Goal: Task Accomplishment & Management: Manage account settings

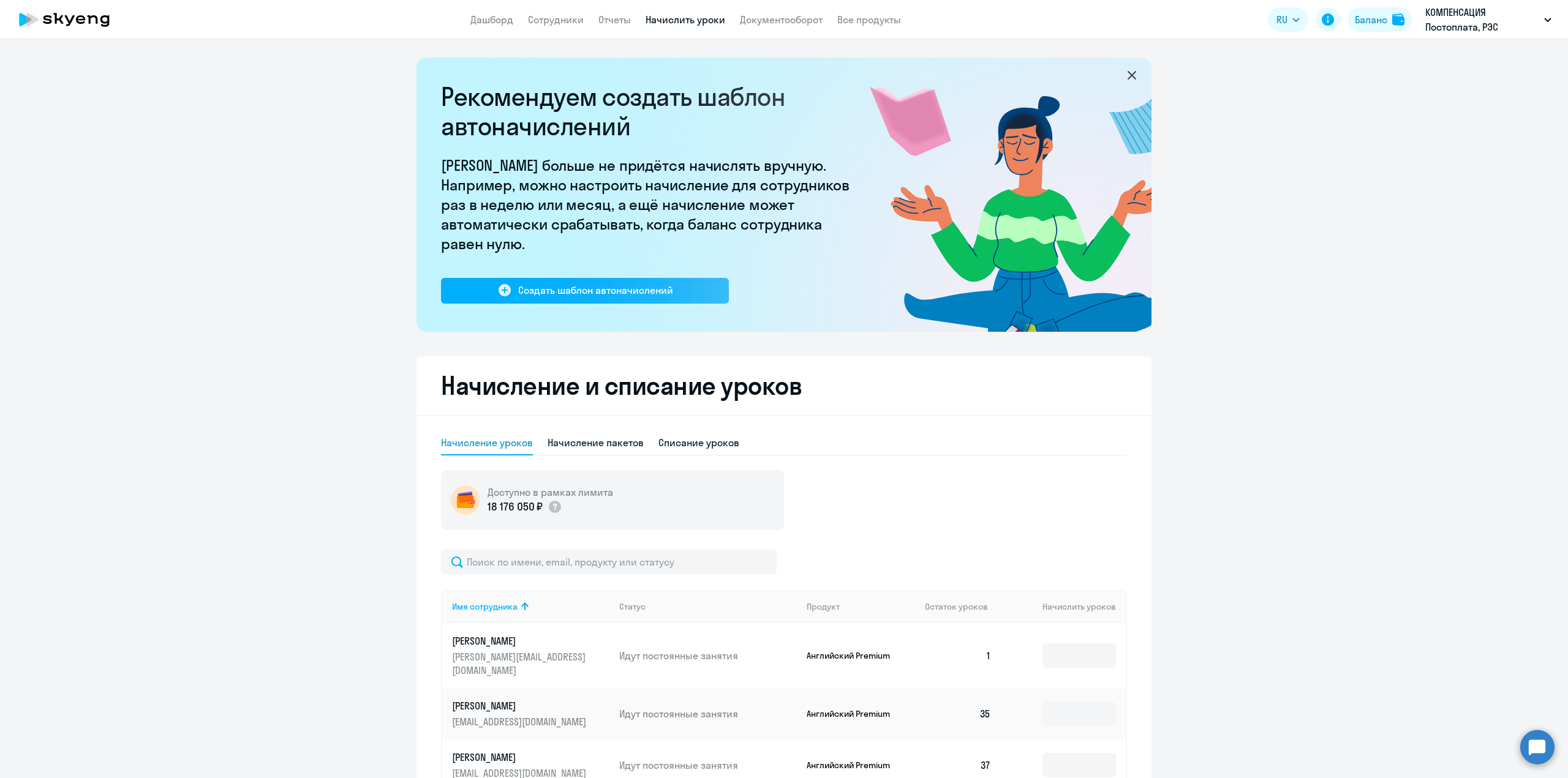
select select "10"
click at [545, 20] on link "Сотрудники" at bounding box center [555, 19] width 56 height 12
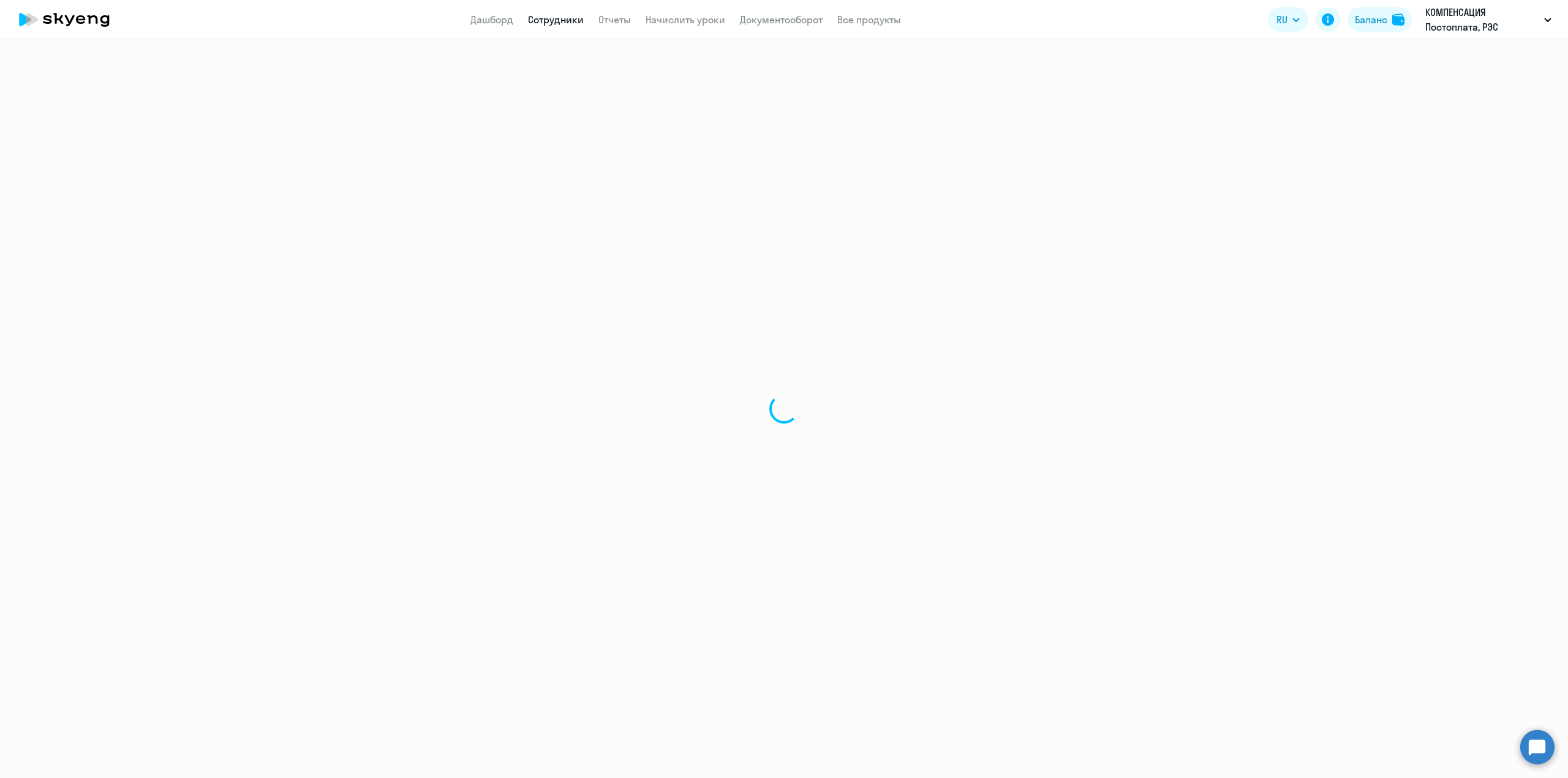
select select "30"
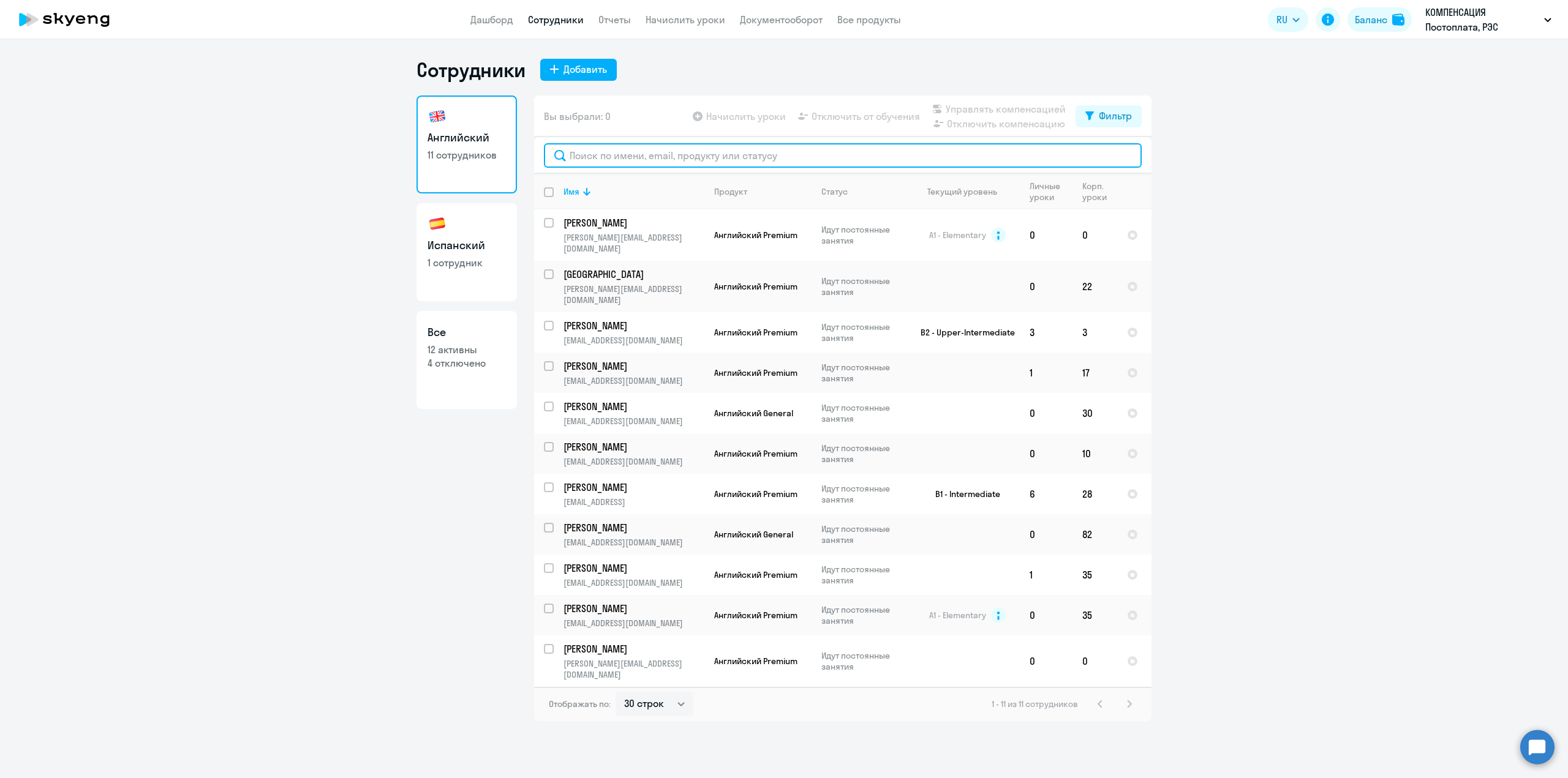
click at [617, 162] on input "text" at bounding box center [843, 155] width 598 height 25
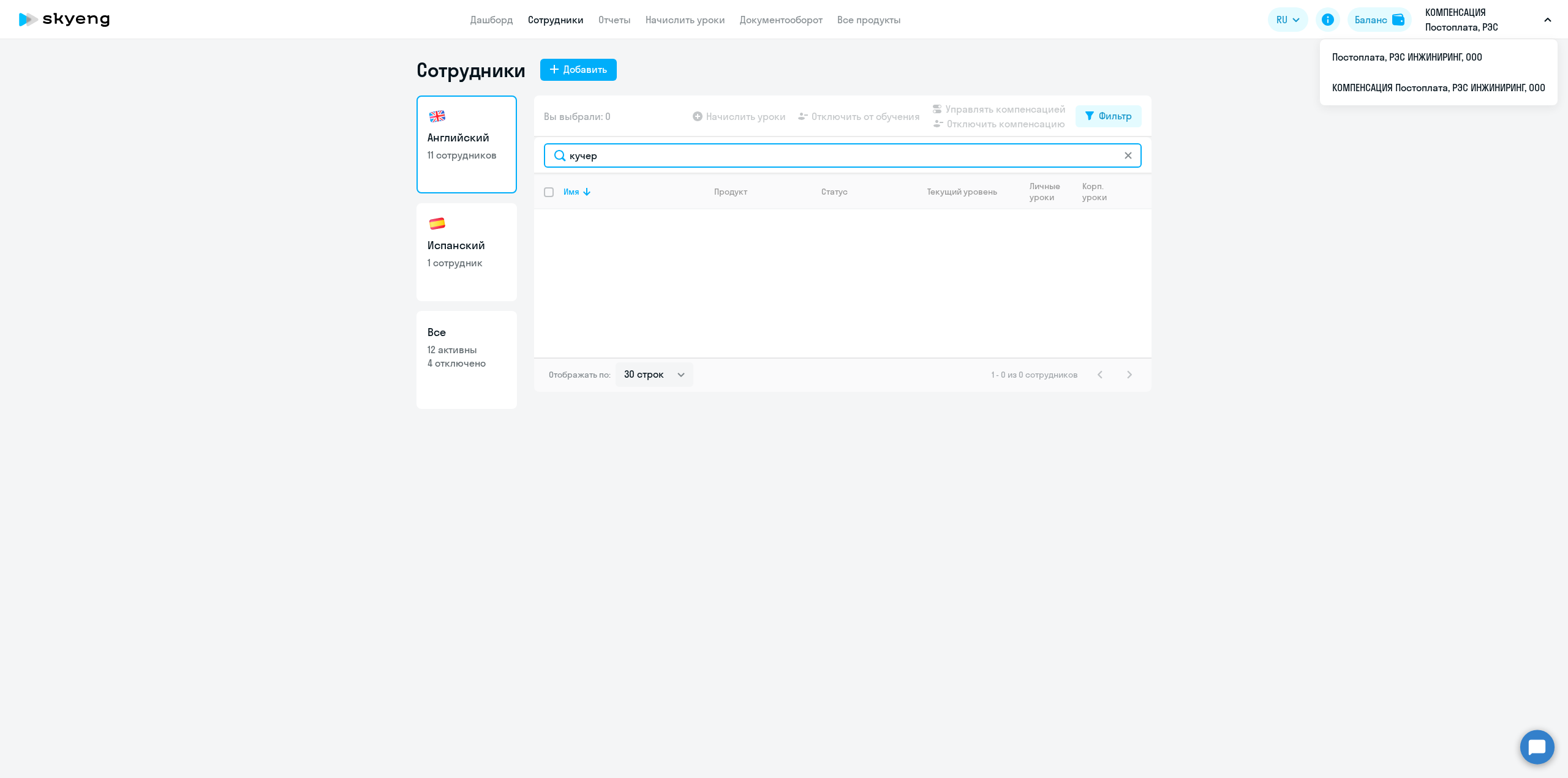
type input "кучер"
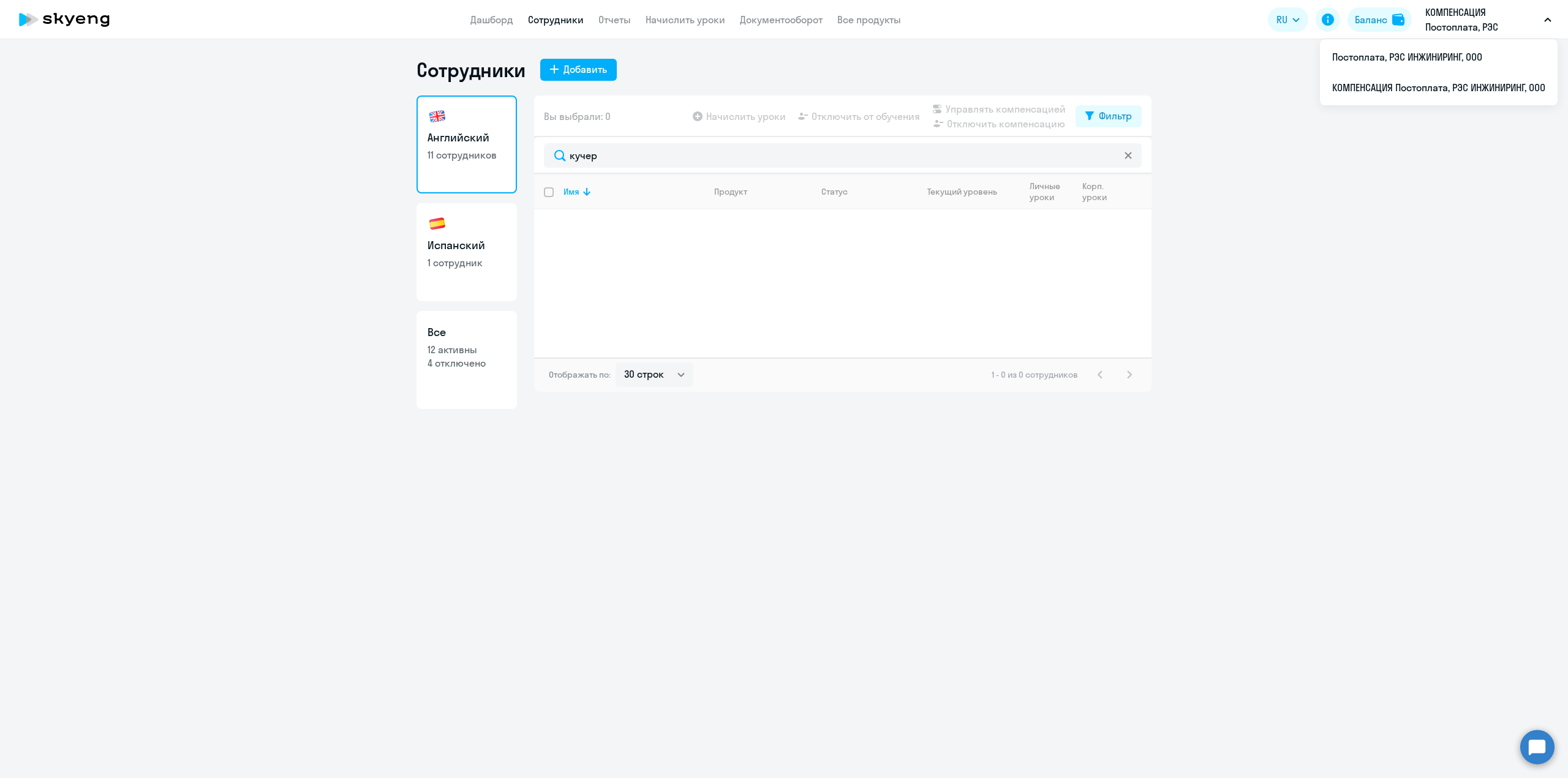
click at [1509, 13] on p "КОМПЕНСАЦИЯ Постоплата, РЭС ИНЖИНИРИНГ, ООО" at bounding box center [1482, 20] width 114 height 30
click at [1446, 23] on p "КОМПЕНСАЦИЯ Постоплата, РЭС ИНЖИНИРИНГ, ООО" at bounding box center [1482, 20] width 114 height 30
click at [1395, 74] on li "КОМПЕНСАЦИЯ Постоплата, РЭС ИНЖИНИРИНГ, ООО" at bounding box center [1439, 88] width 238 height 31
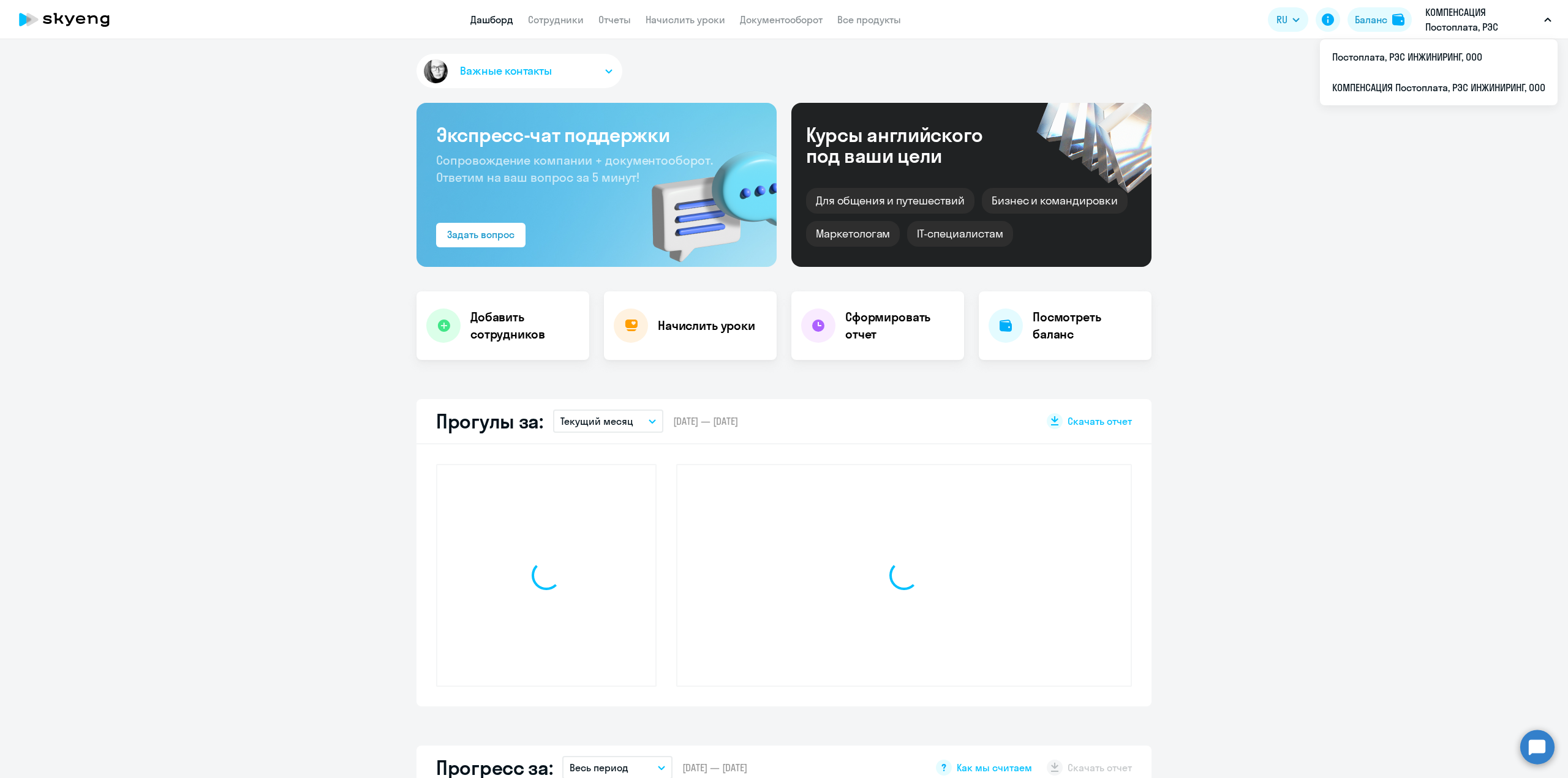
click at [1444, 25] on p "КОМПЕНСАЦИЯ Постоплата, РЭС ИНЖИНИРИНГ, ООО" at bounding box center [1482, 20] width 114 height 30
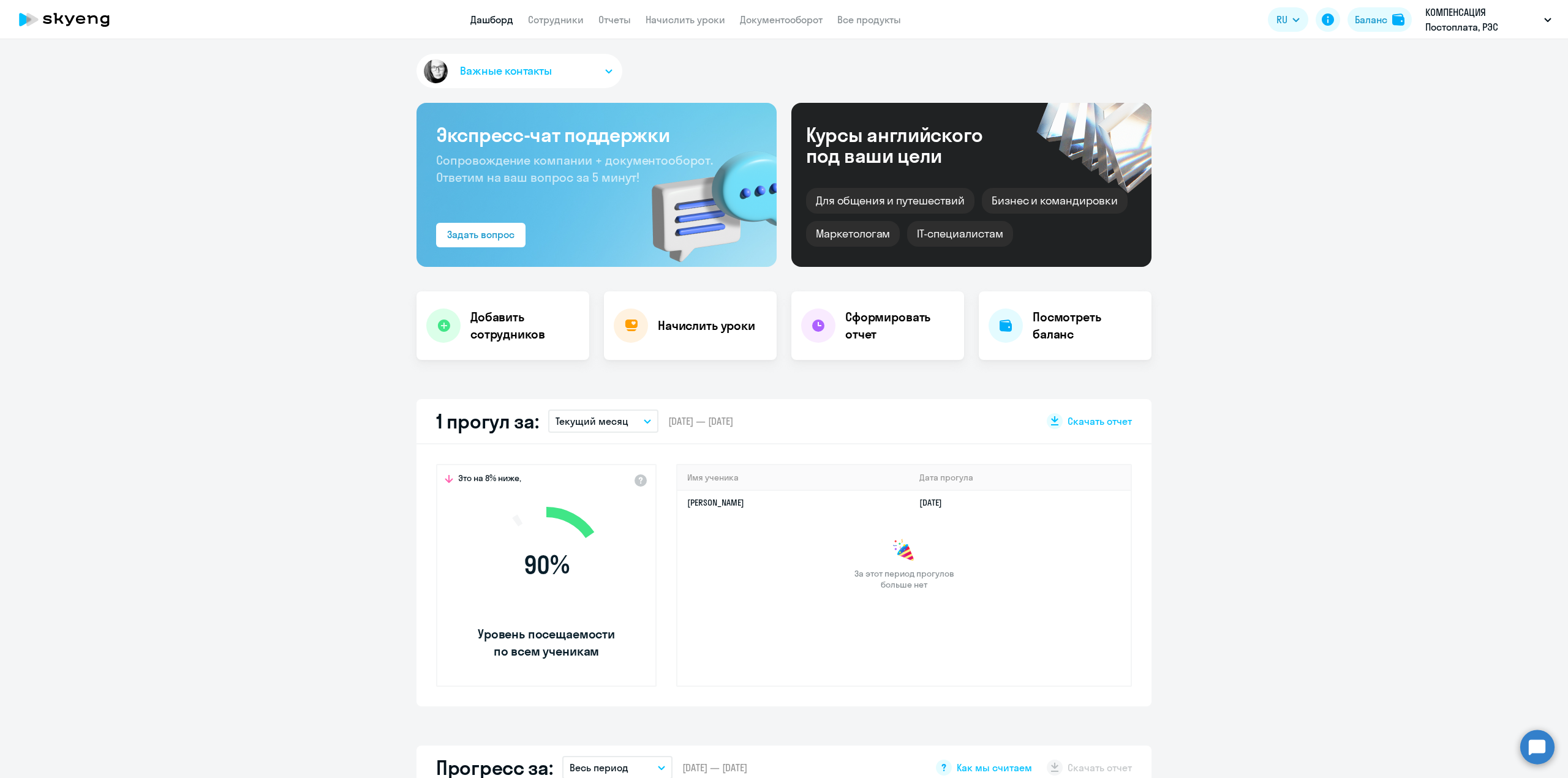
select select "30"
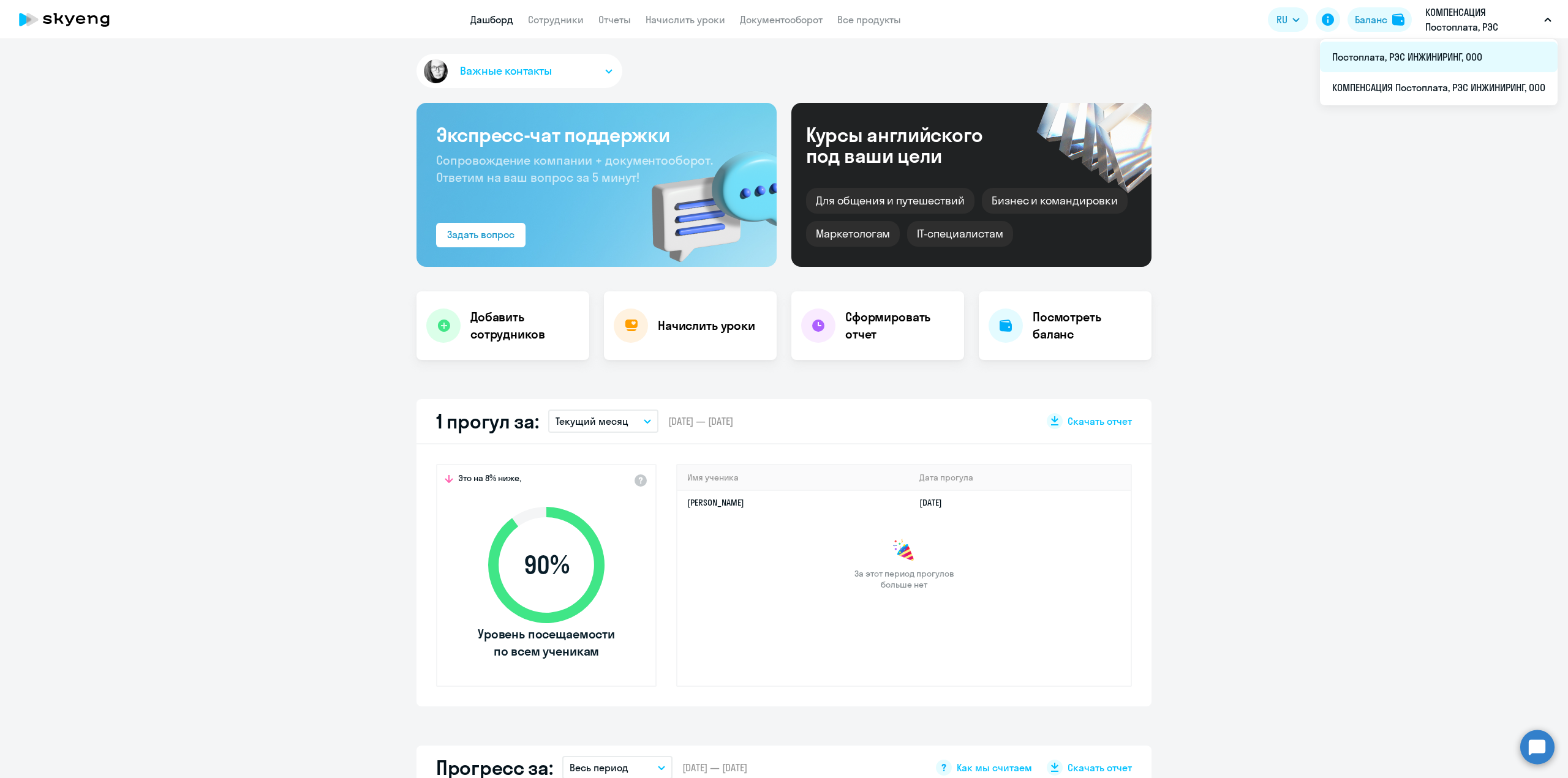
click at [1422, 58] on li "Постоплата, РЭС ИНЖИНИРИНГ, ООО" at bounding box center [1439, 57] width 238 height 31
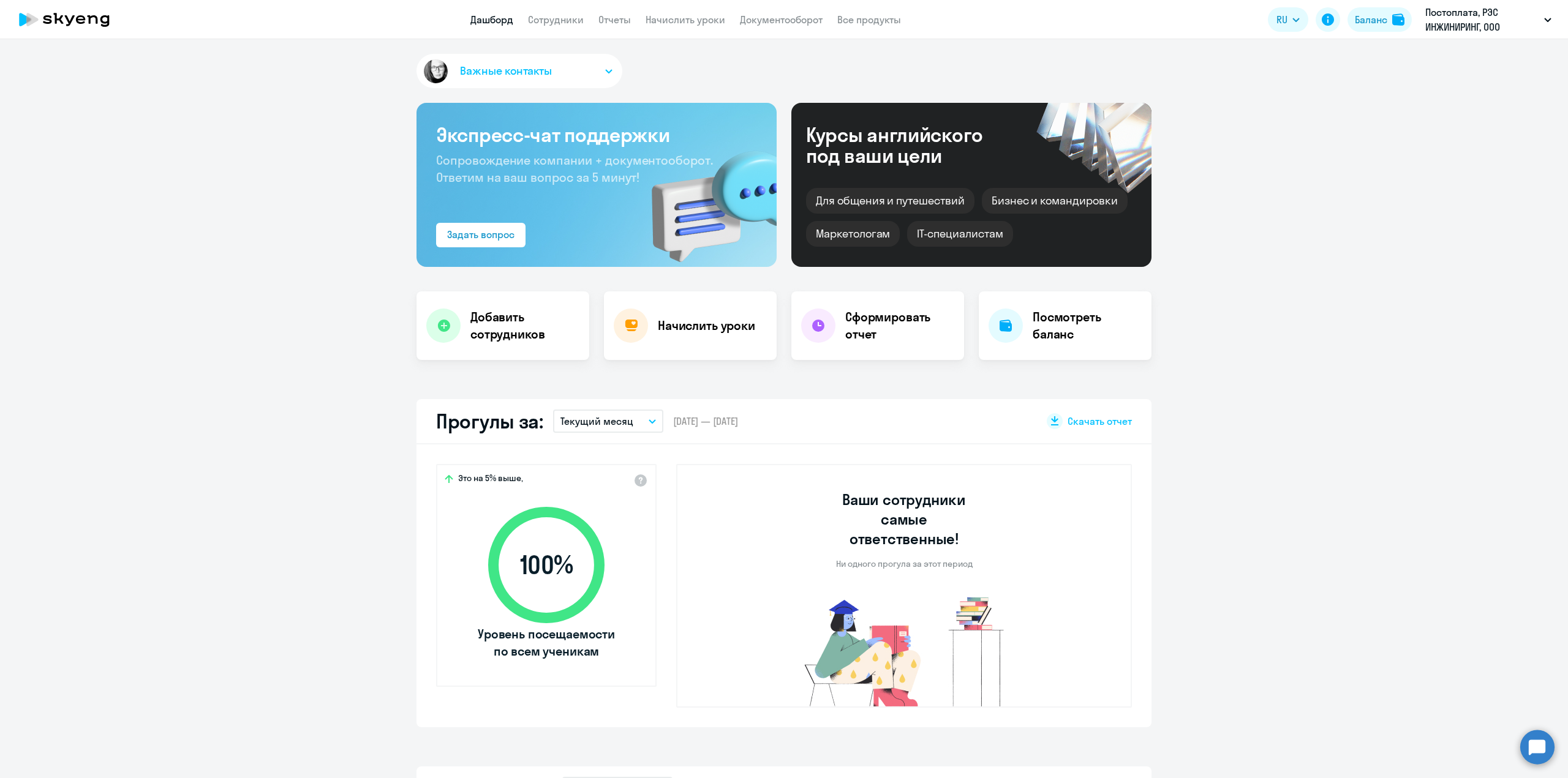
select select "30"
click at [555, 13] on link "Сотрудники" at bounding box center [555, 19] width 56 height 12
select select "30"
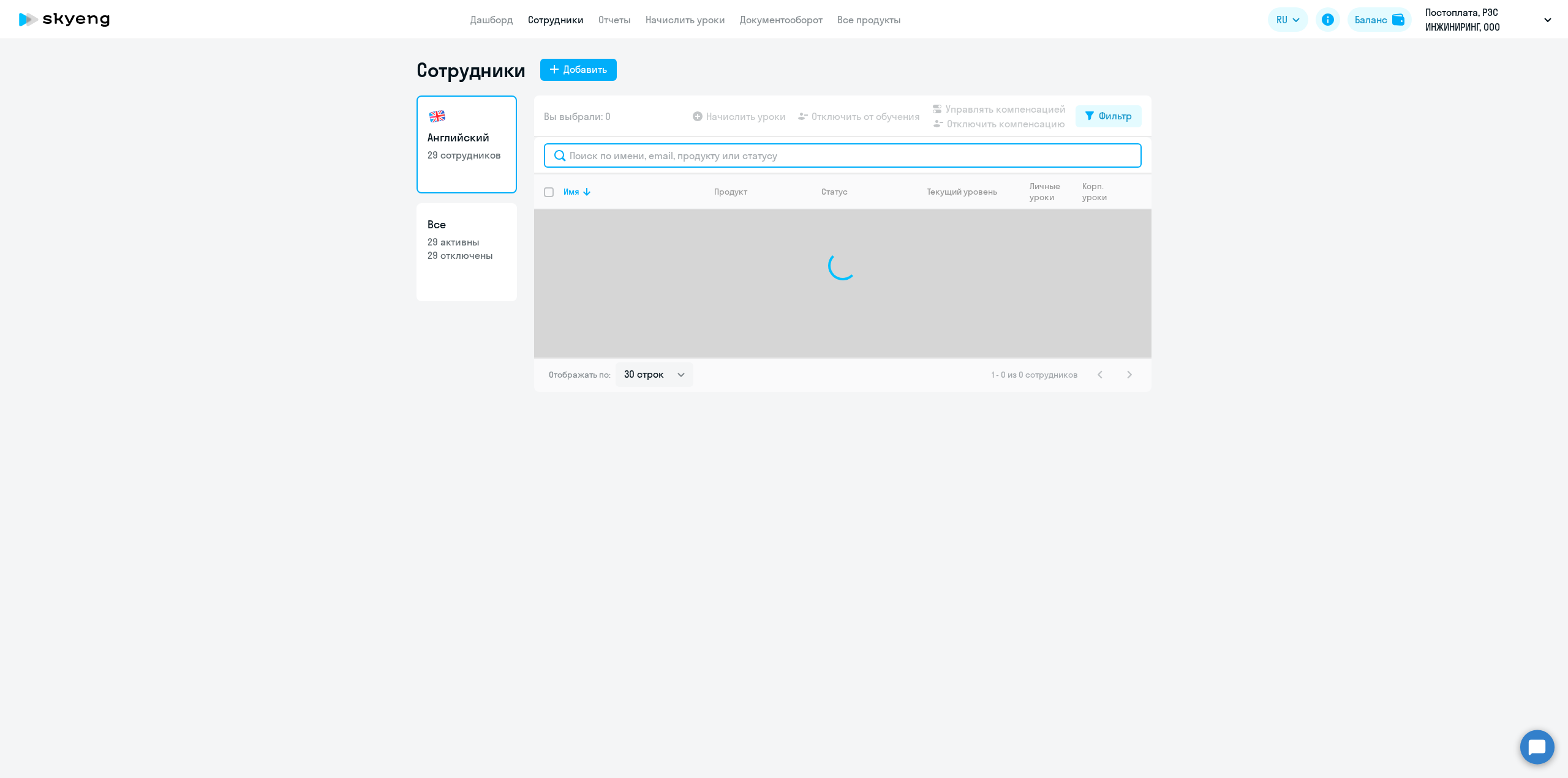
click at [595, 162] on input "text" at bounding box center [843, 155] width 598 height 25
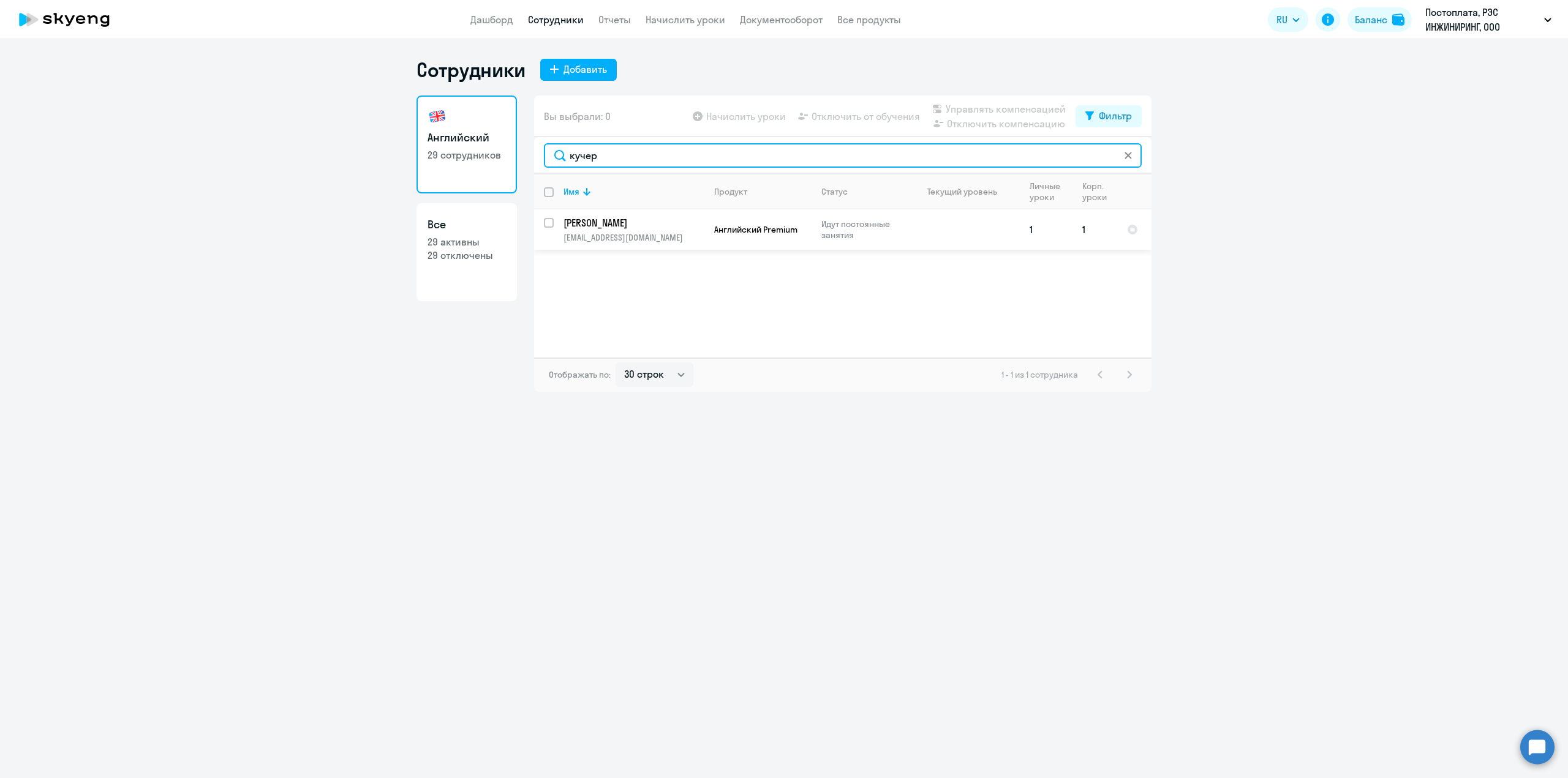
type input "кучер"
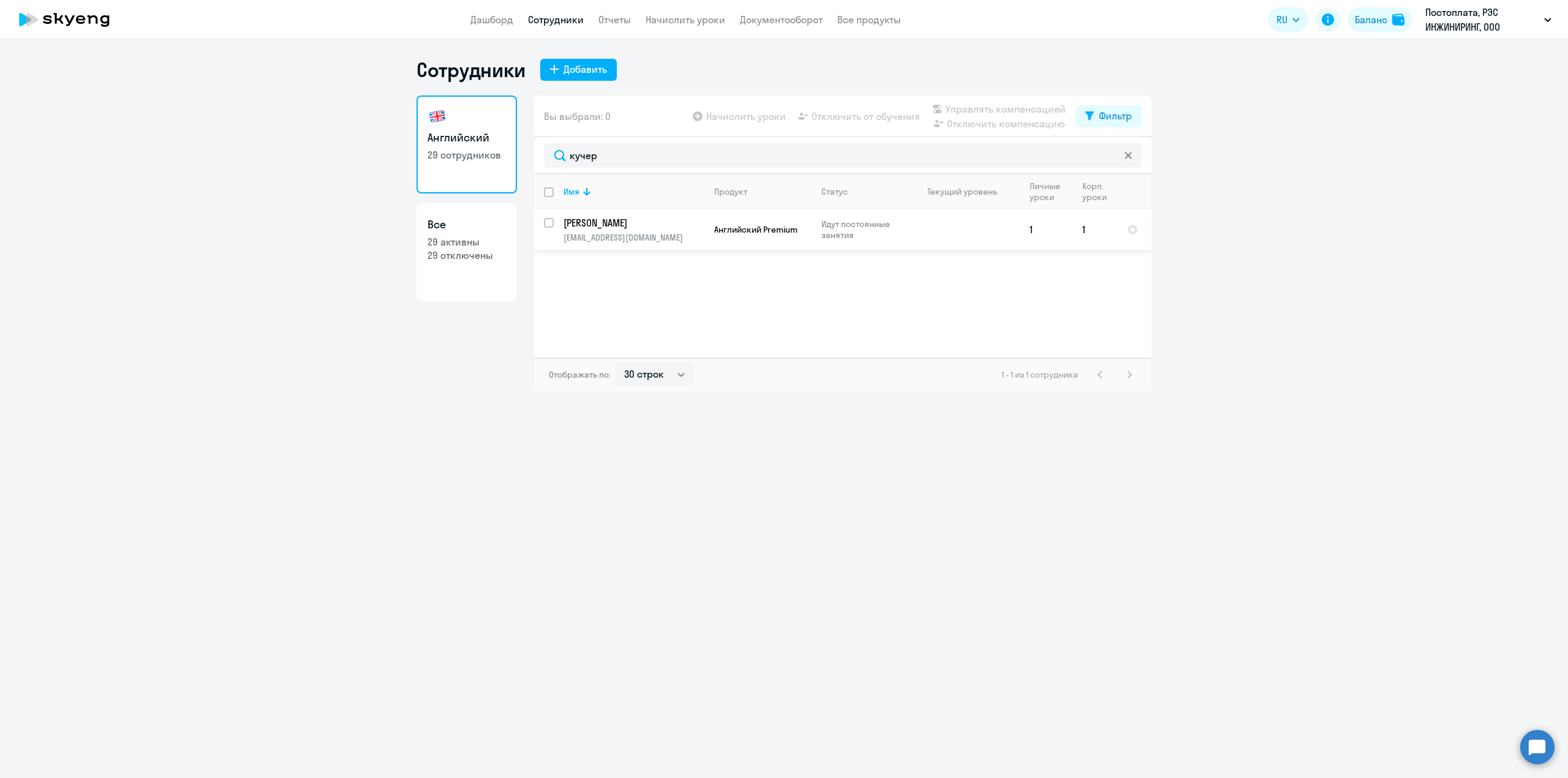
click at [552, 225] on input "select row 42325147" at bounding box center [556, 230] width 25 height 25
checkbox input "true"
click at [759, 116] on span "Начислить уроки" at bounding box center [746, 116] width 80 height 15
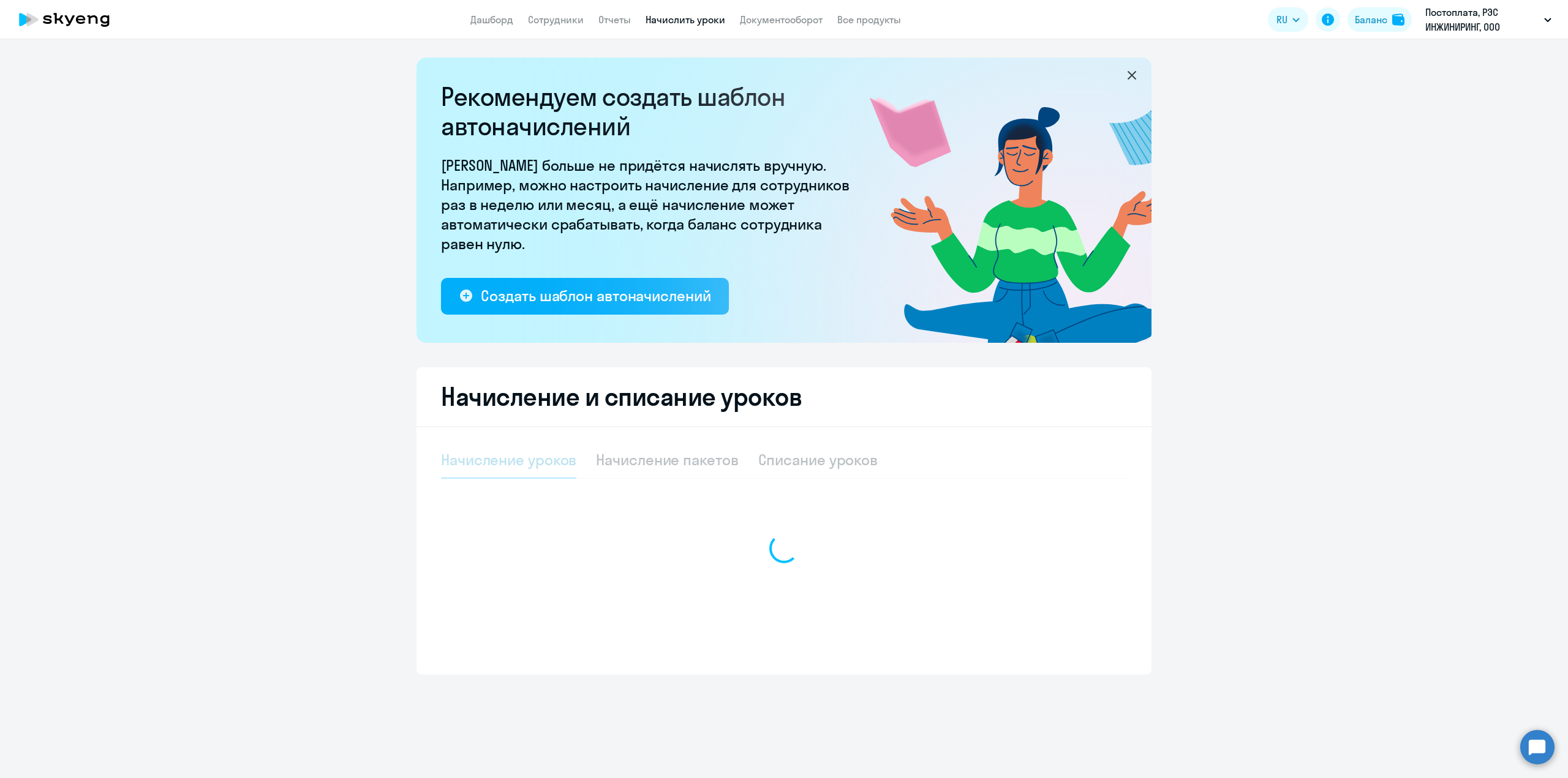
select select "10"
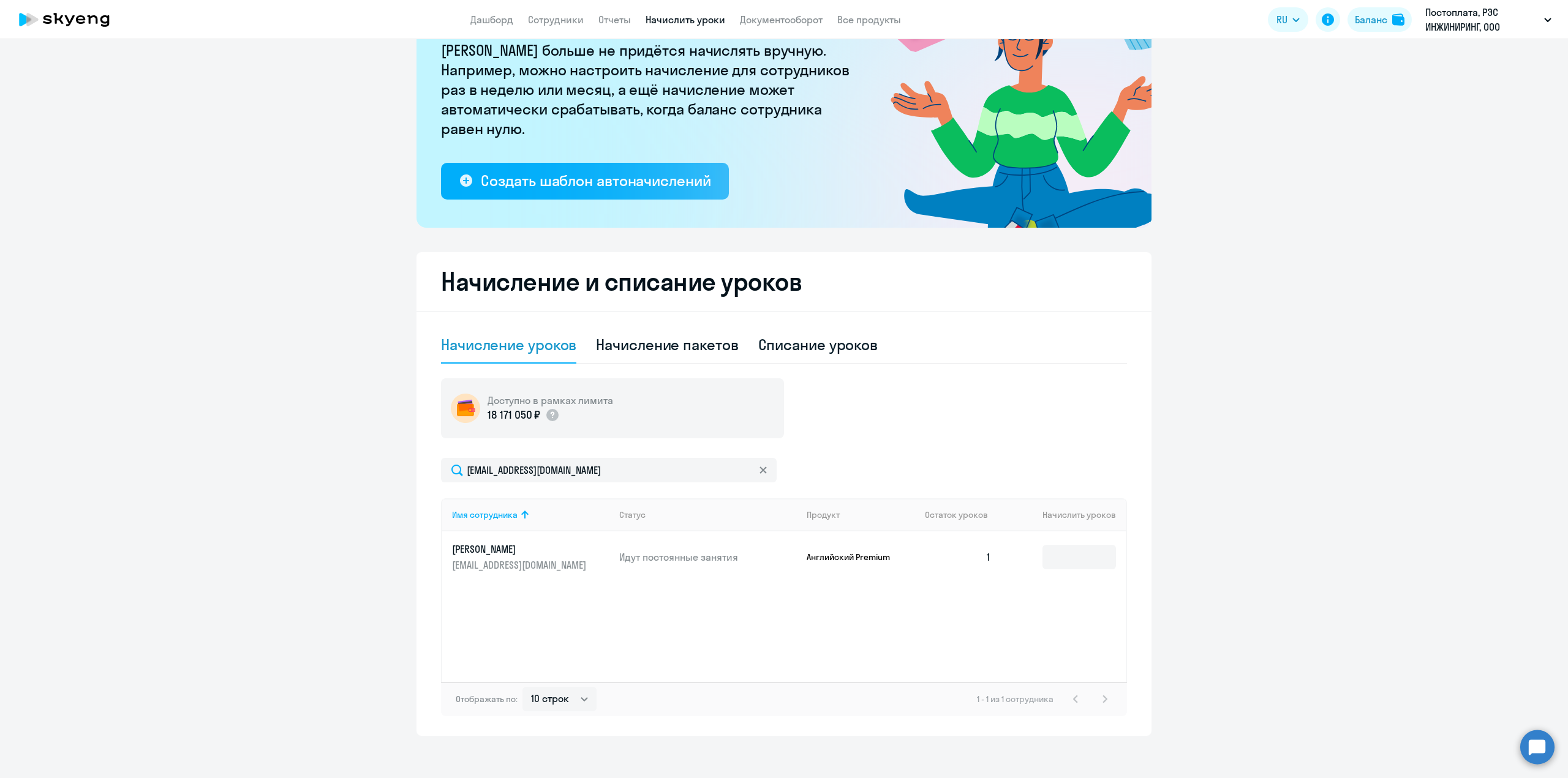
scroll to position [122, 0]
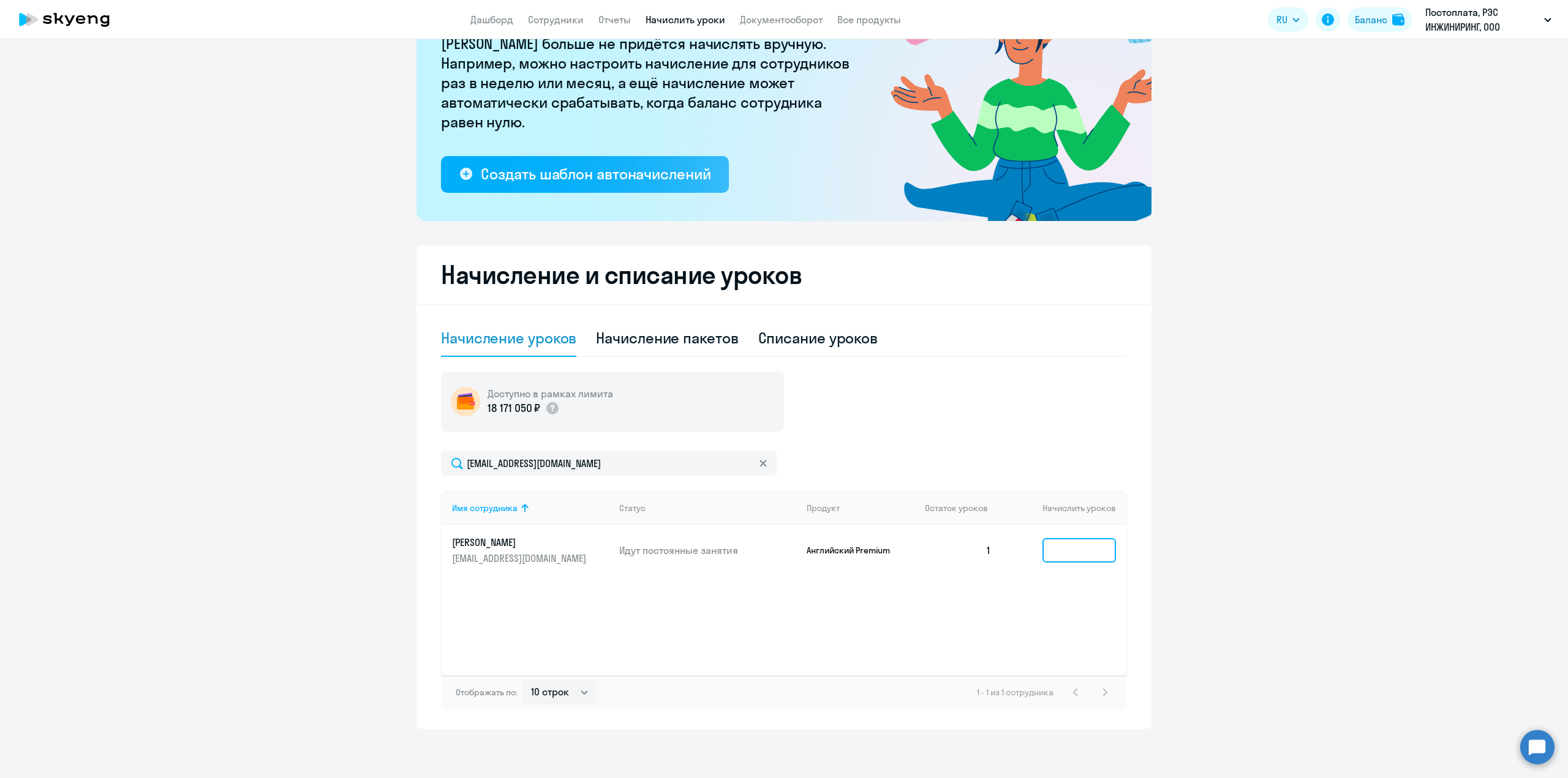
click at [1075, 554] on input at bounding box center [1079, 550] width 73 height 25
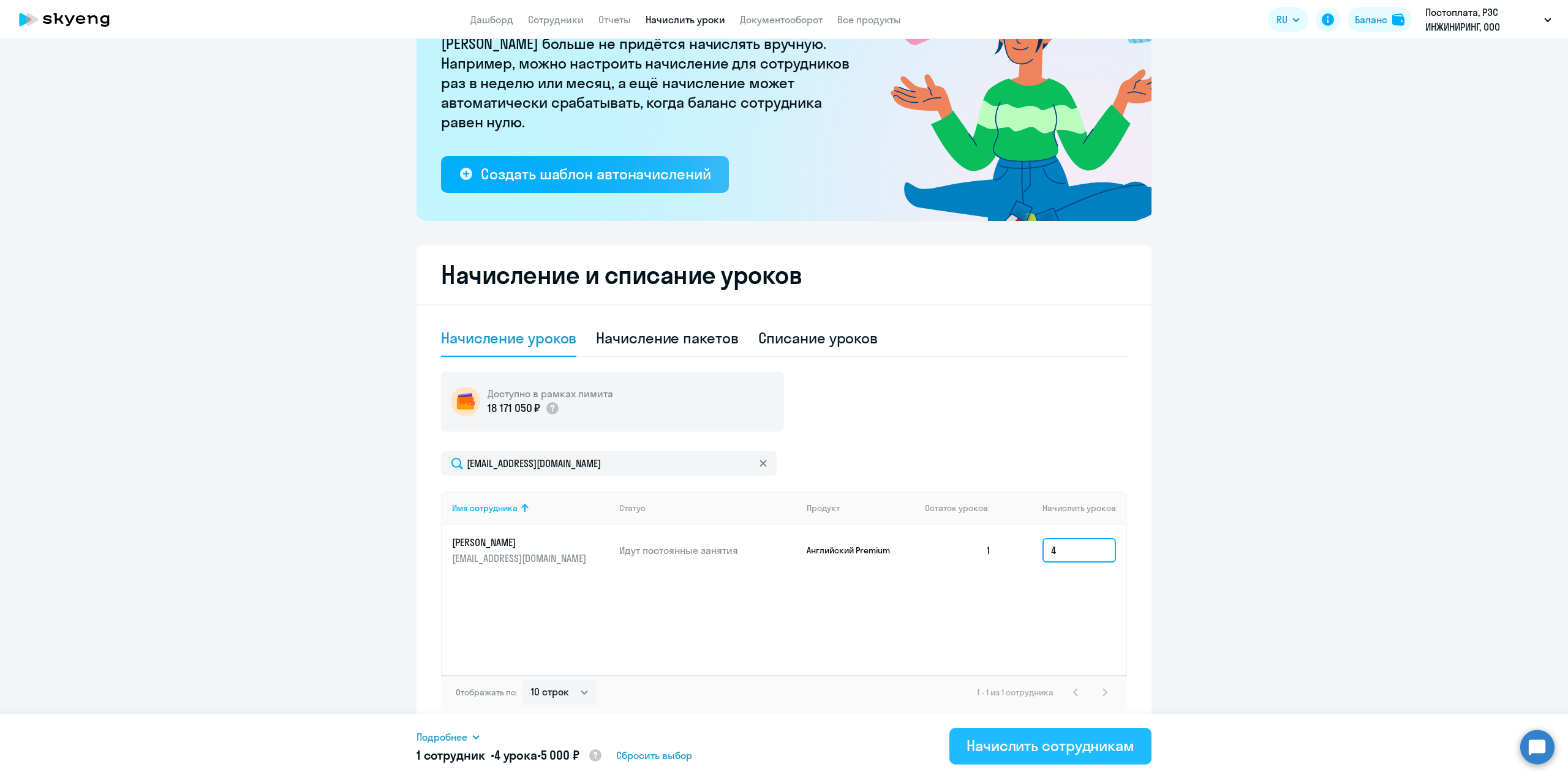
type input "4"
click at [1040, 732] on button "Начислить сотрудникам" at bounding box center [1050, 746] width 202 height 37
